Goal: Check status: Check status

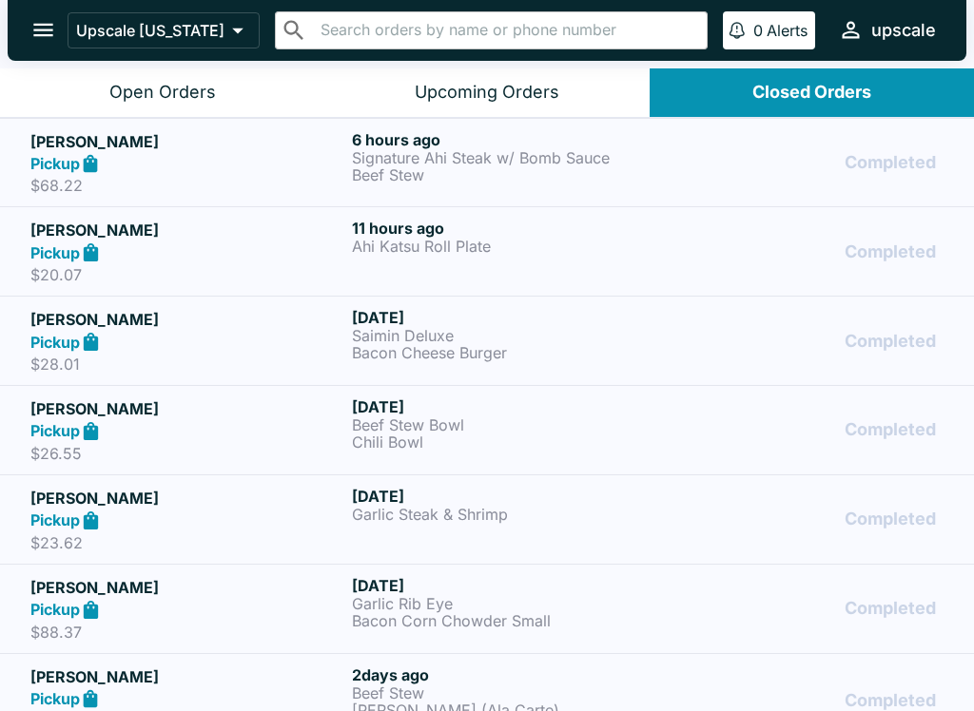
click at [416, 156] on p "Signature Ahi Steak w/ Bomb Sauce" at bounding box center [509, 157] width 314 height 17
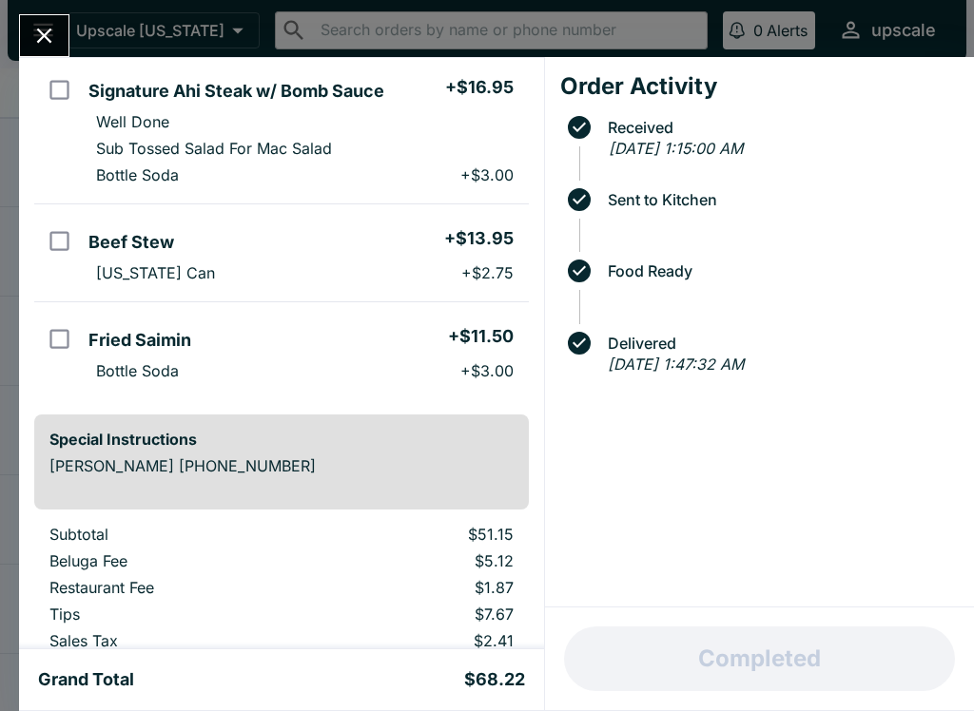
scroll to position [170, 0]
click at [43, 29] on icon "Close" at bounding box center [44, 36] width 26 height 26
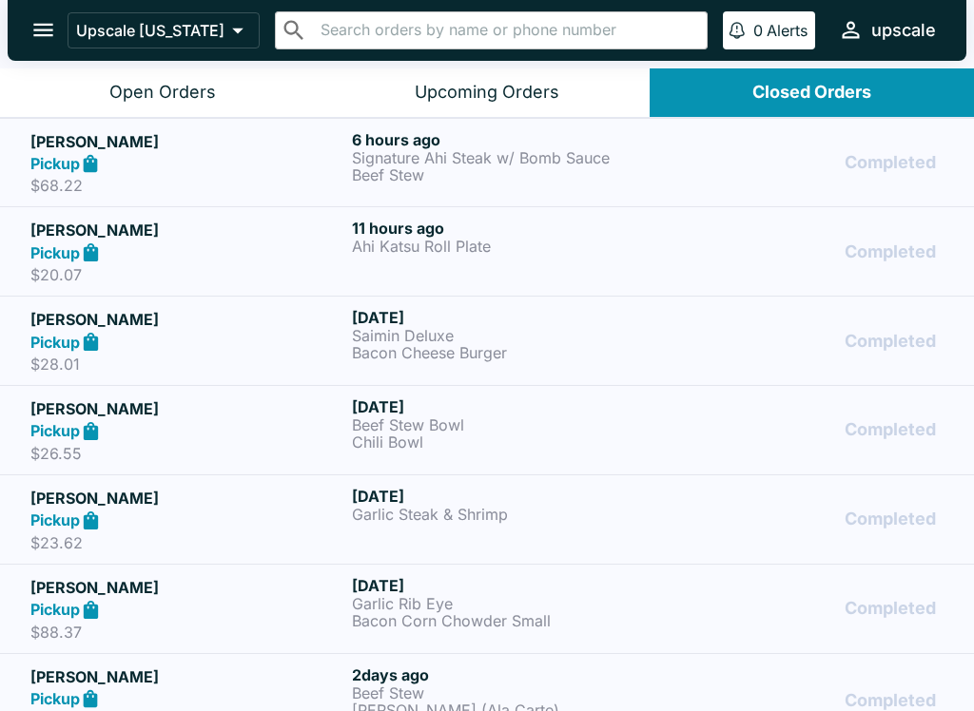
click at [97, 245] on icon at bounding box center [91, 253] width 22 height 22
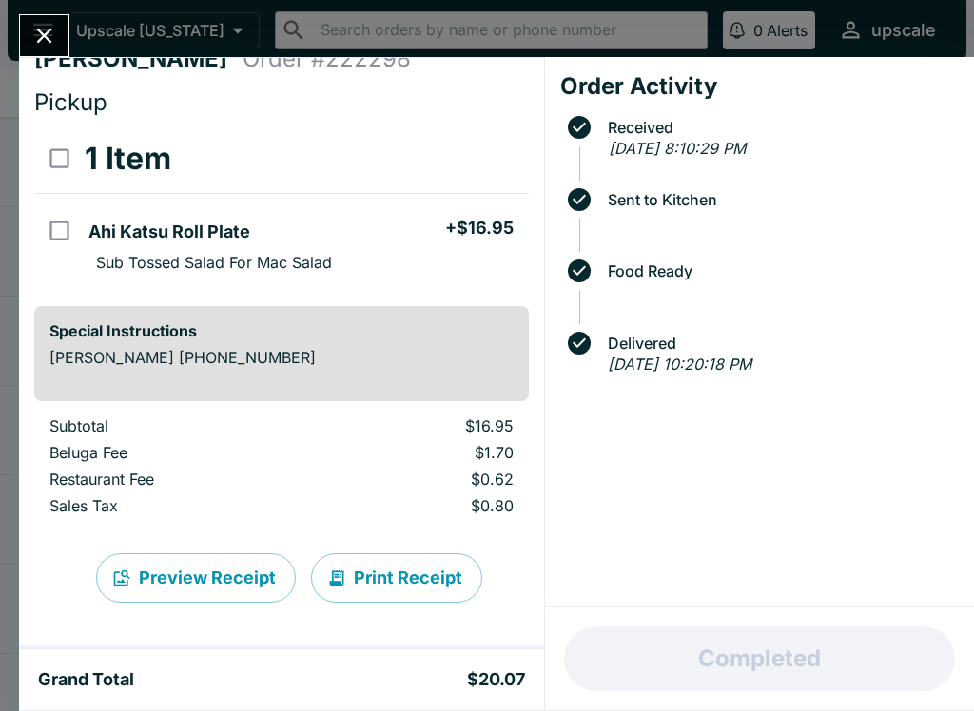
scroll to position [29, 0]
click at [34, 23] on icon "Close" at bounding box center [44, 36] width 26 height 26
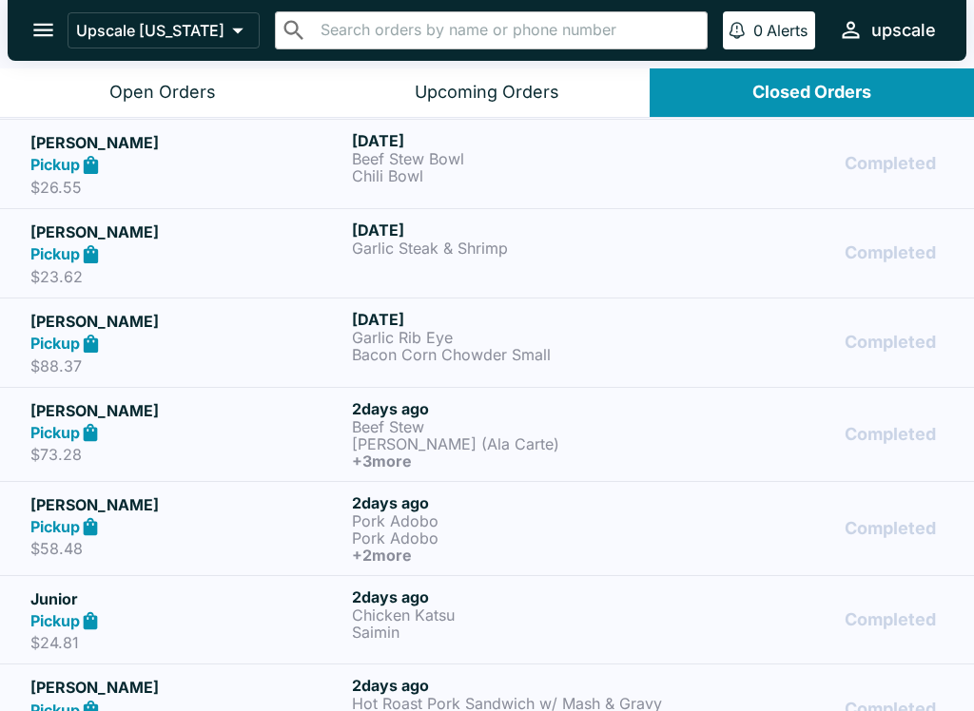
scroll to position [267, 0]
click at [378, 425] on p "Beef Stew" at bounding box center [509, 425] width 314 height 17
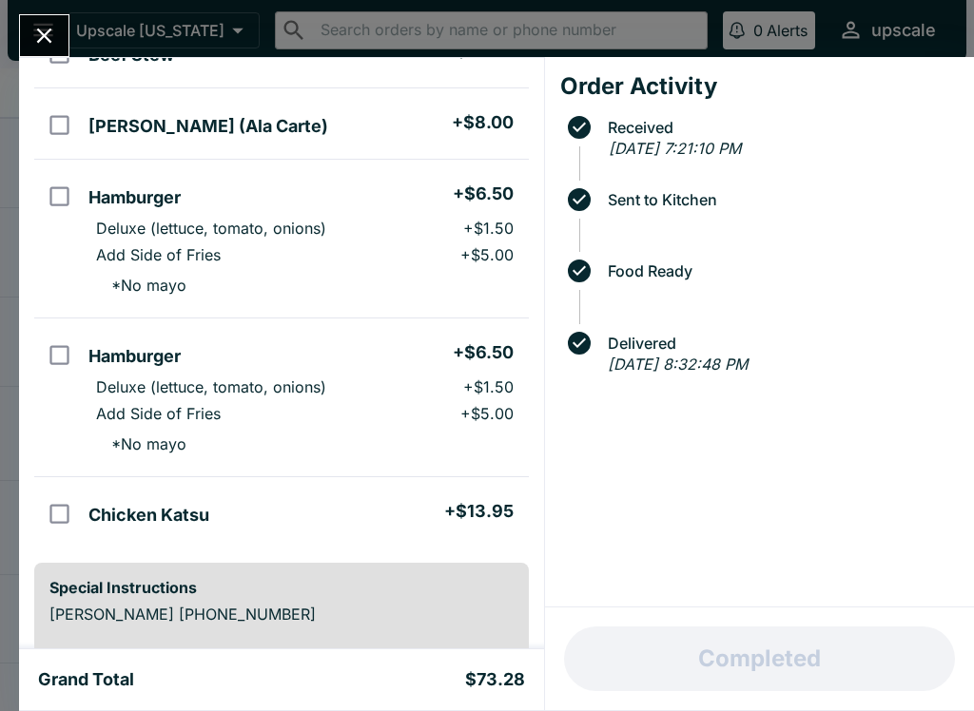
click at [352, 451] on li "* No mayo" at bounding box center [304, 444] width 447 height 34
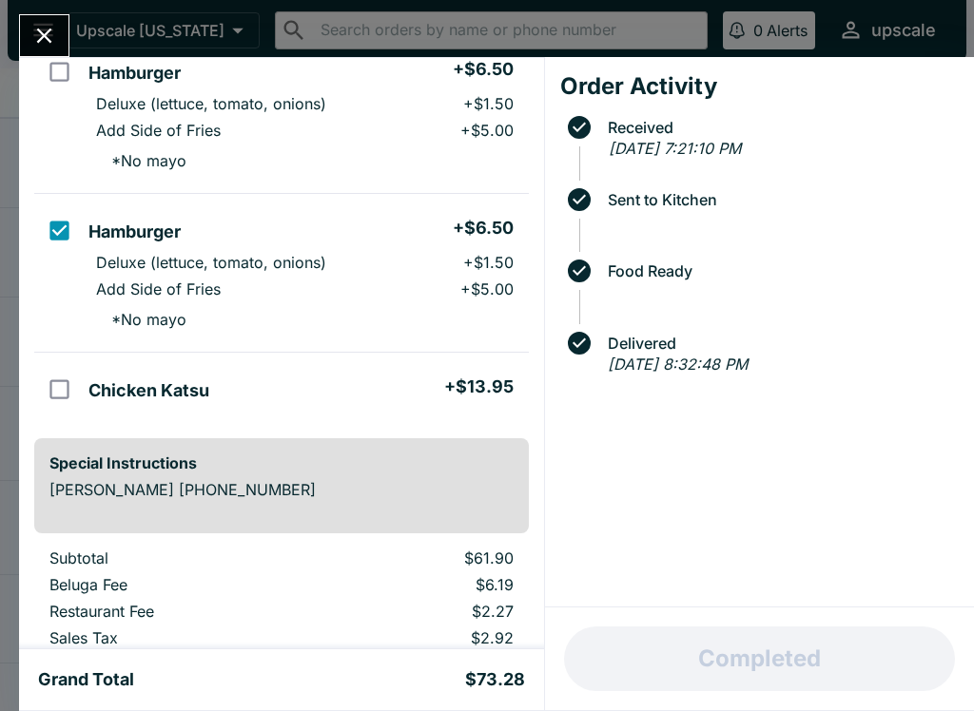
scroll to position [355, 0]
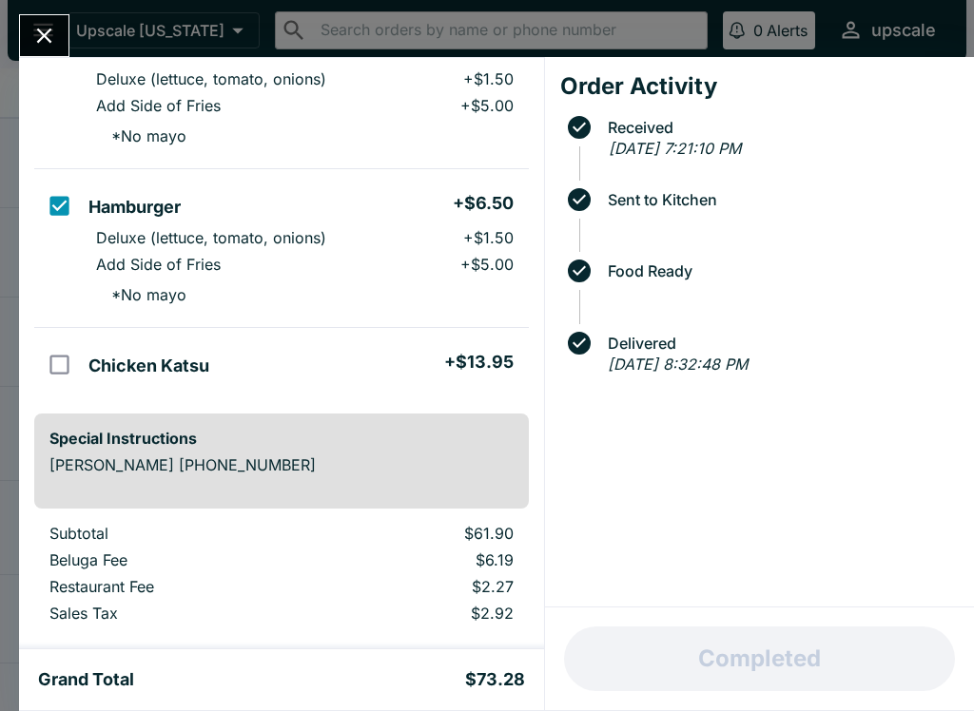
click at [57, 208] on input "orders table" at bounding box center [59, 205] width 43 height 43
checkbox input "false"
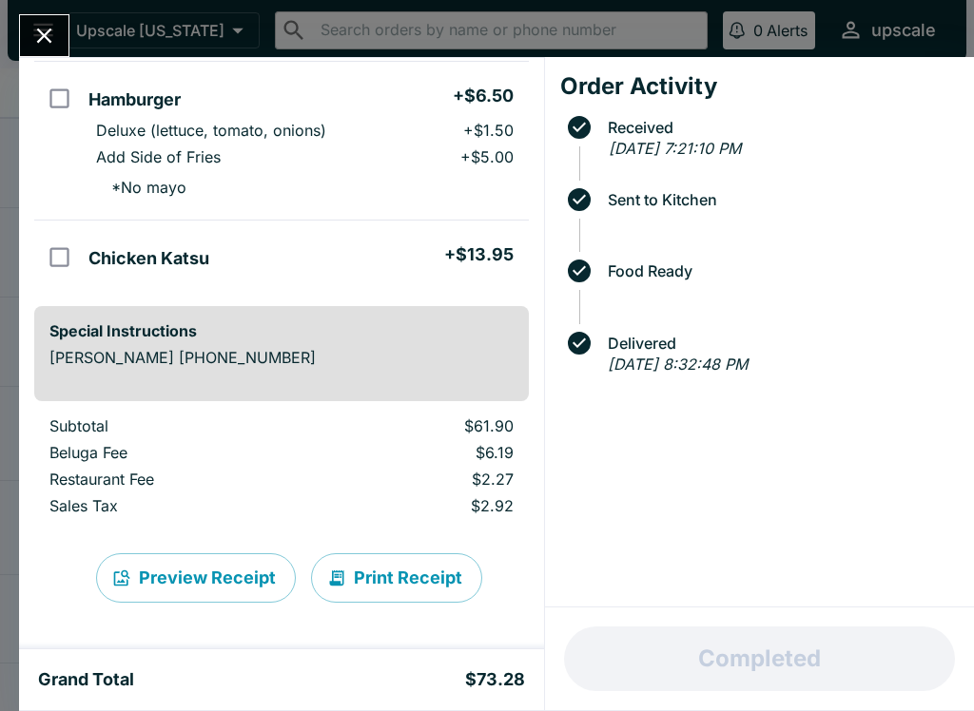
scroll to position [462, 0]
click at [46, 24] on icon "Close" at bounding box center [44, 36] width 26 height 26
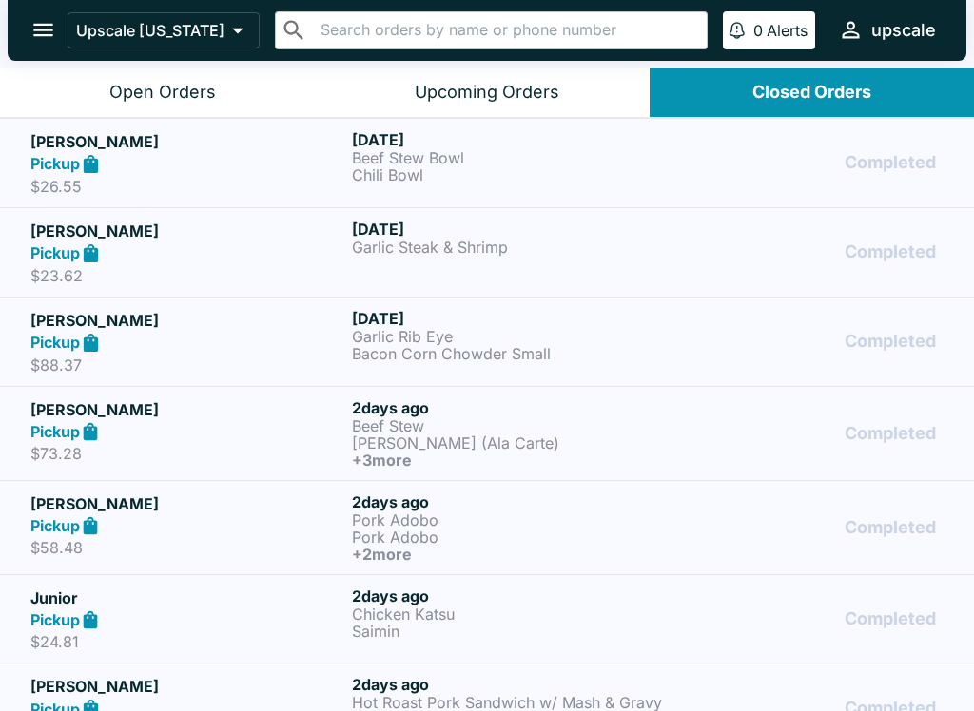
click at [809, 86] on div "Closed Orders" at bounding box center [811, 93] width 119 height 22
click at [153, 100] on div "Open Orders" at bounding box center [162, 93] width 106 height 22
